Goal: Navigation & Orientation: Find specific page/section

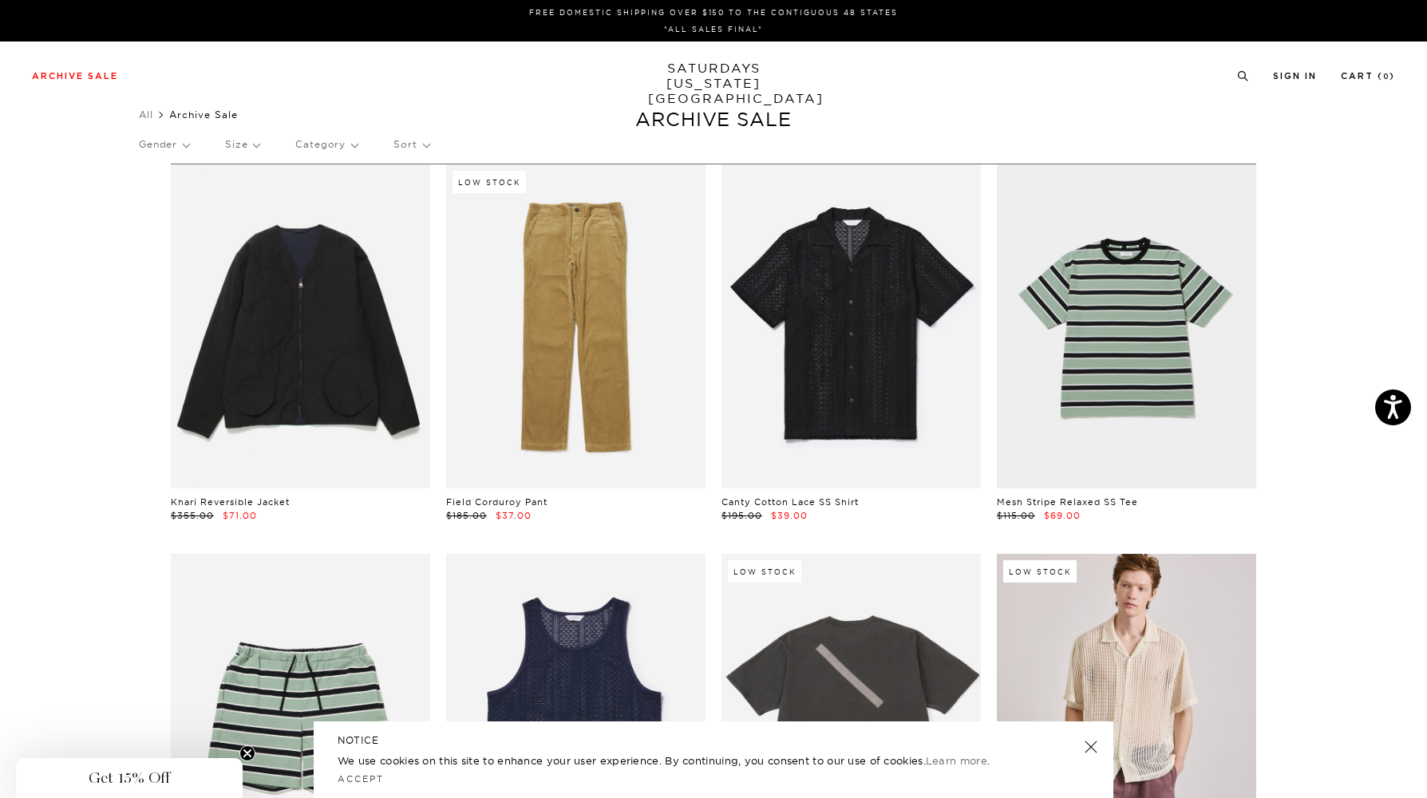
click at [318, 149] on p "Category" at bounding box center [326, 144] width 62 height 37
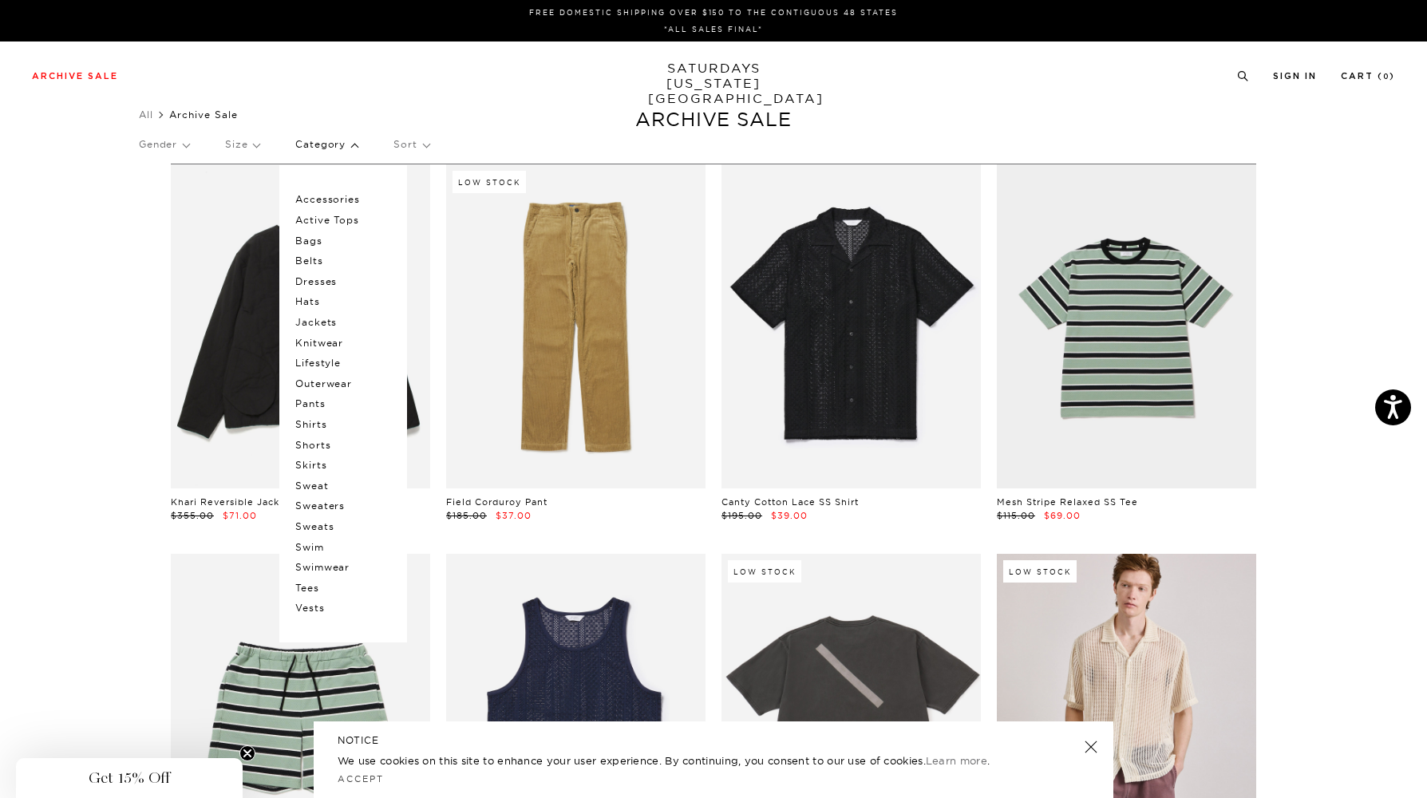
click at [326, 420] on p "Shirts" at bounding box center [343, 424] width 96 height 21
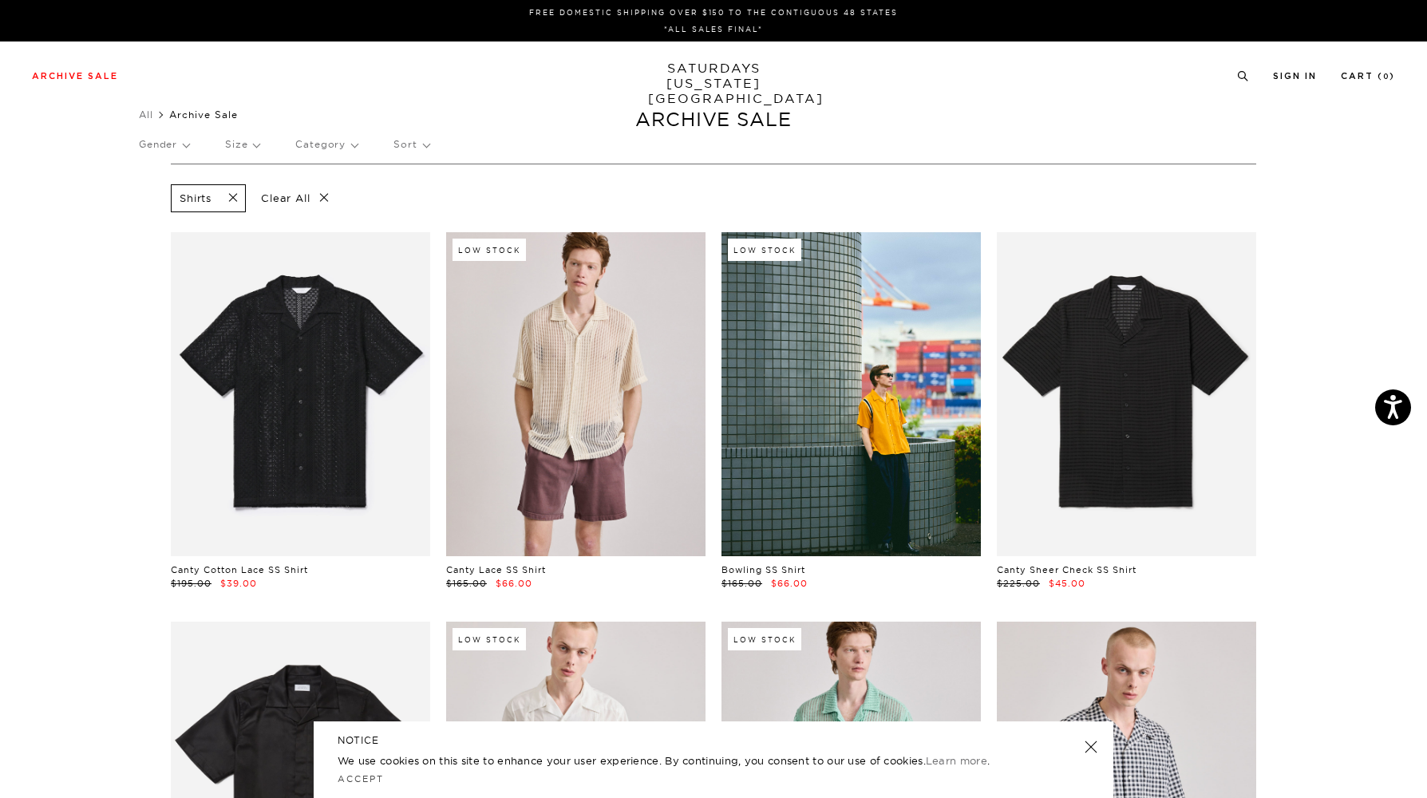
click at [338, 150] on p "Category" at bounding box center [326, 144] width 62 height 37
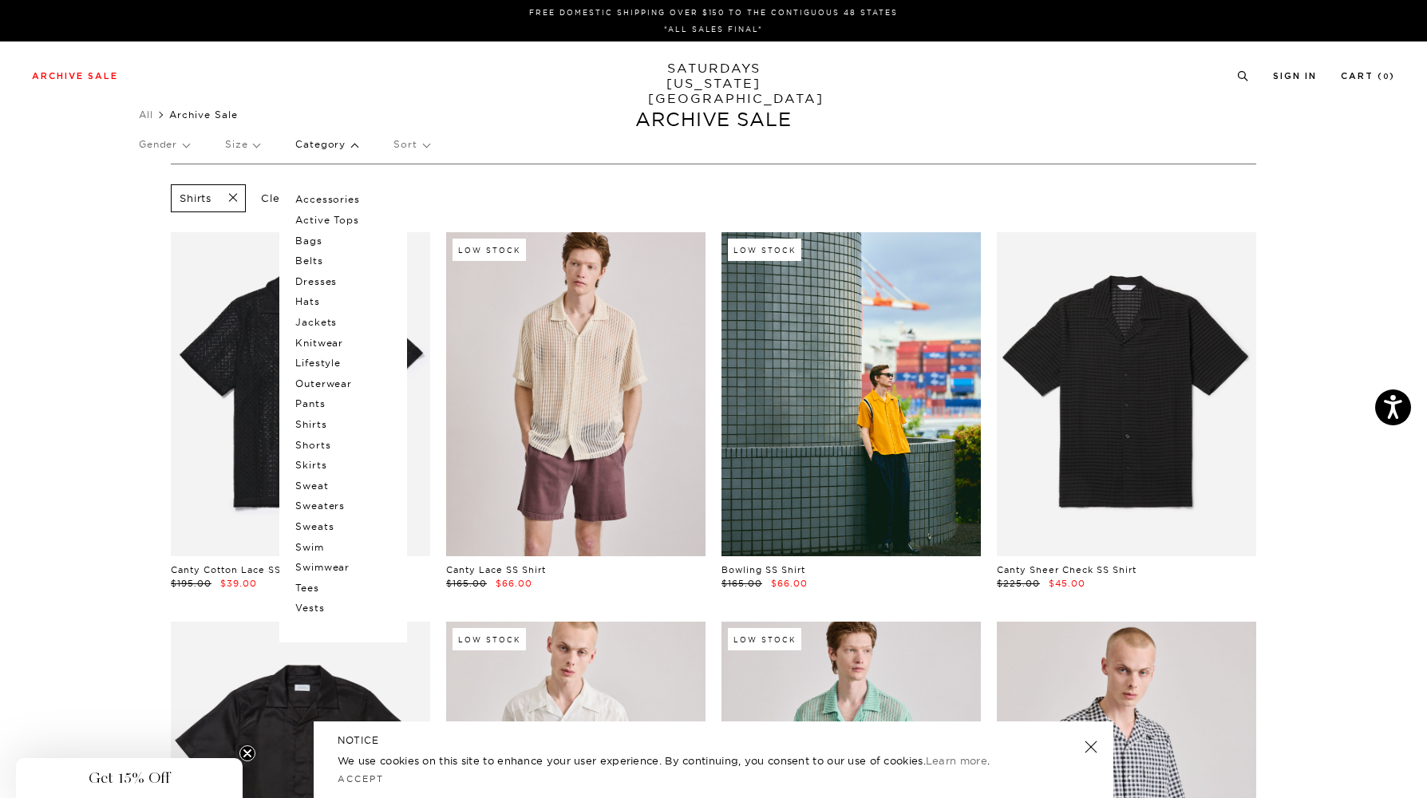
click at [322, 579] on p "Tees" at bounding box center [343, 588] width 96 height 21
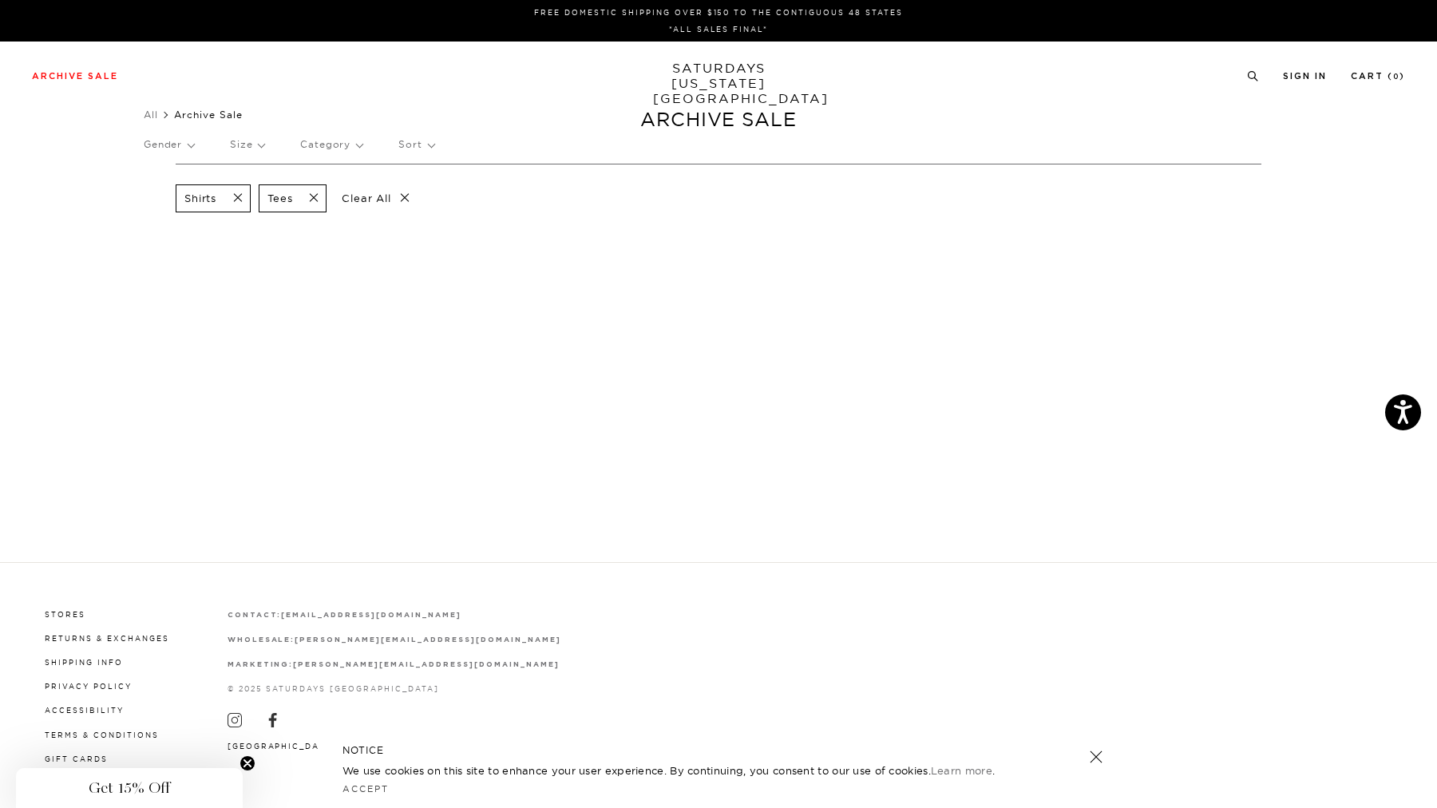
click at [244, 199] on span at bounding box center [233, 198] width 34 height 15
